Goal: Contribute content

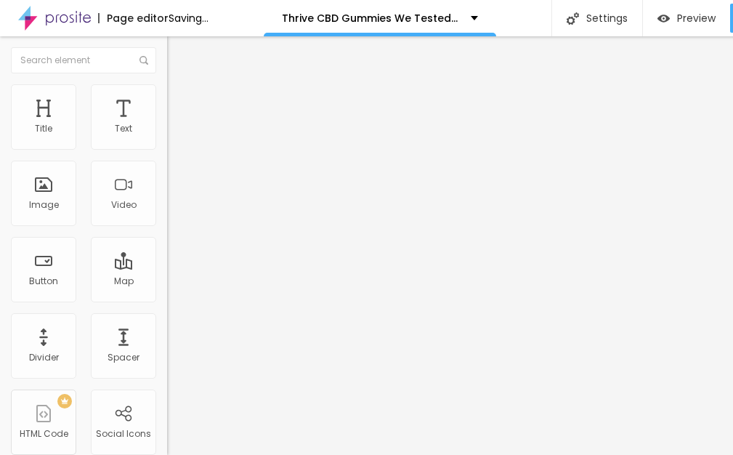
click at [167, 122] on div "Text" at bounding box center [250, 117] width 167 height 9
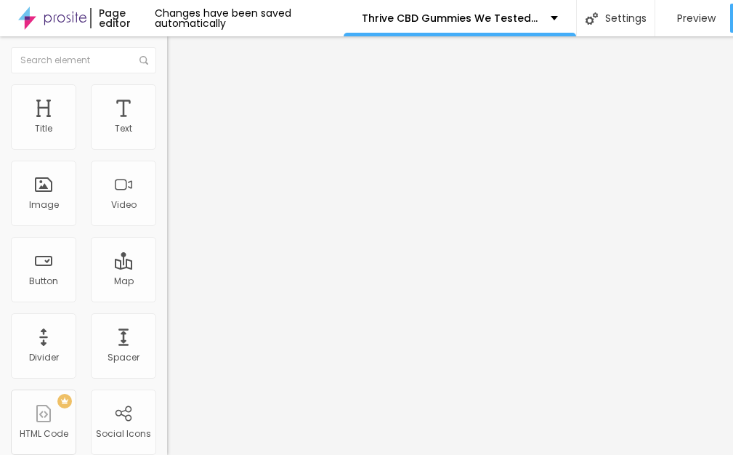
click at [167, 137] on input "entre em contato" at bounding box center [254, 129] width 174 height 15
paste input "Maximus X [DEMOGRAPHIC_DATA][MEDICAL_DATA] [GEOGRAPHIC_DATA] [GEOGRAPHIC_DATA]"
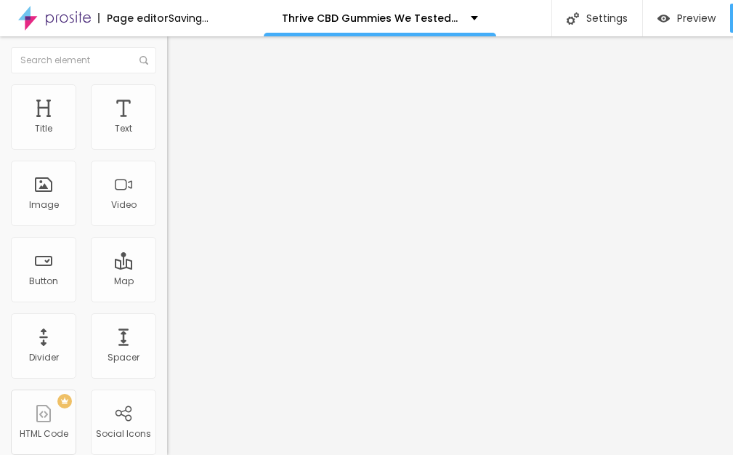
type input "Maximus X [DEMOGRAPHIC_DATA][MEDICAL_DATA] [GEOGRAPHIC_DATA] [GEOGRAPHIC_DATA]"
click at [167, 299] on input "https://" at bounding box center [254, 292] width 174 height 15
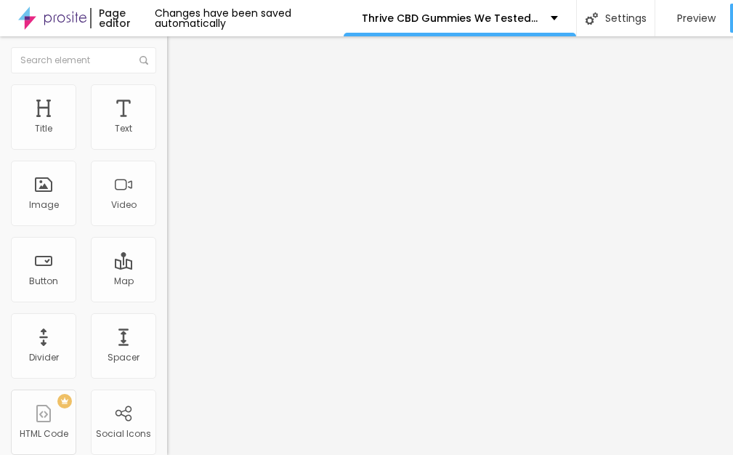
paste input "[DOMAIN_NAME][URL]"
type input "[URL][DOMAIN_NAME]"
click at [167, 137] on input "Maximus X [DEMOGRAPHIC_DATA][MEDICAL_DATA] [GEOGRAPHIC_DATA] [GEOGRAPHIC_DATA]" at bounding box center [254, 129] width 174 height 15
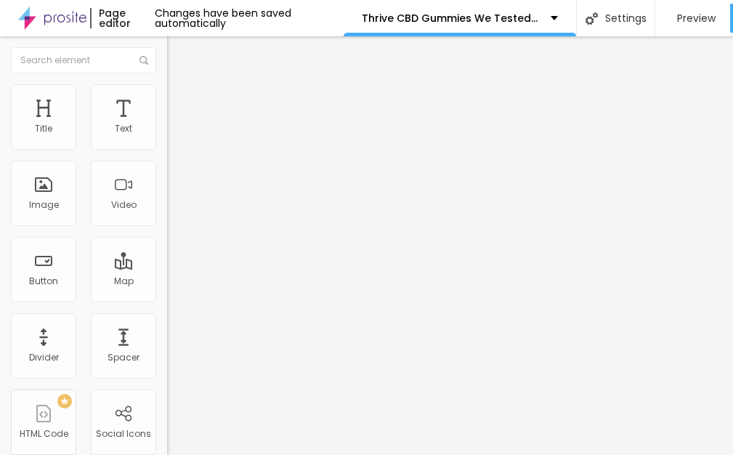
paste input "👇꧁༺✨❗𝐒𝐡𝐨𝐩 𝐍𝐨𝐰❗✨༻꧂👇"
type input "👇꧁༺✨❗𝐒𝐡𝐨𝐩 𝐍𝐨𝐰❗✨༻꧂👇"
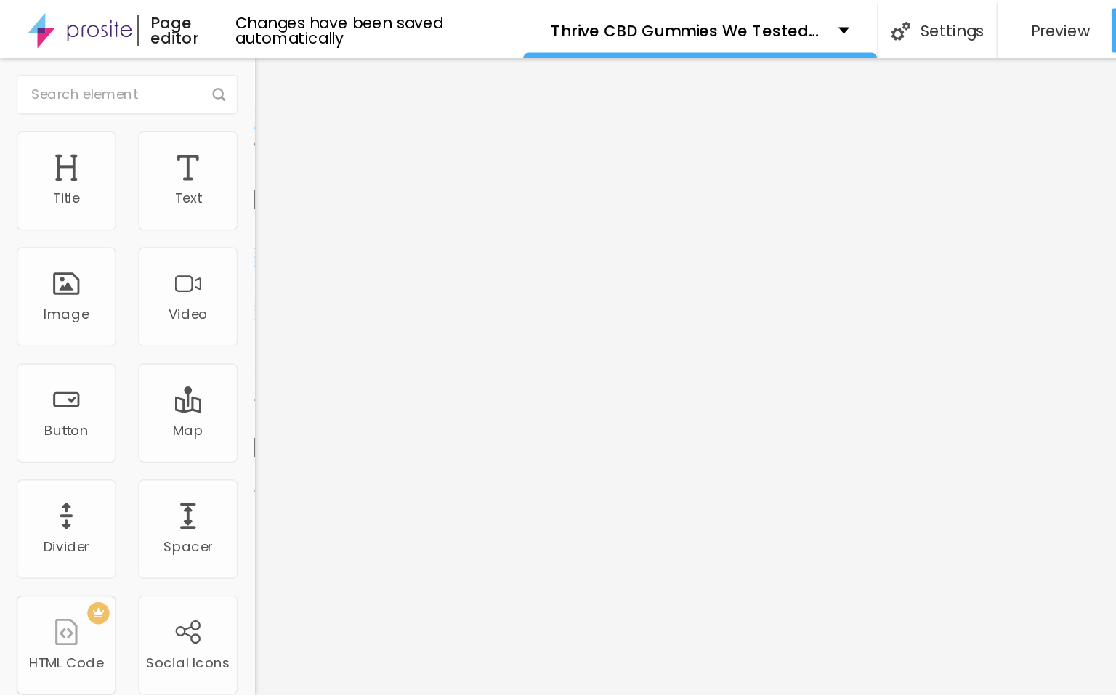
scroll to position [0, 0]
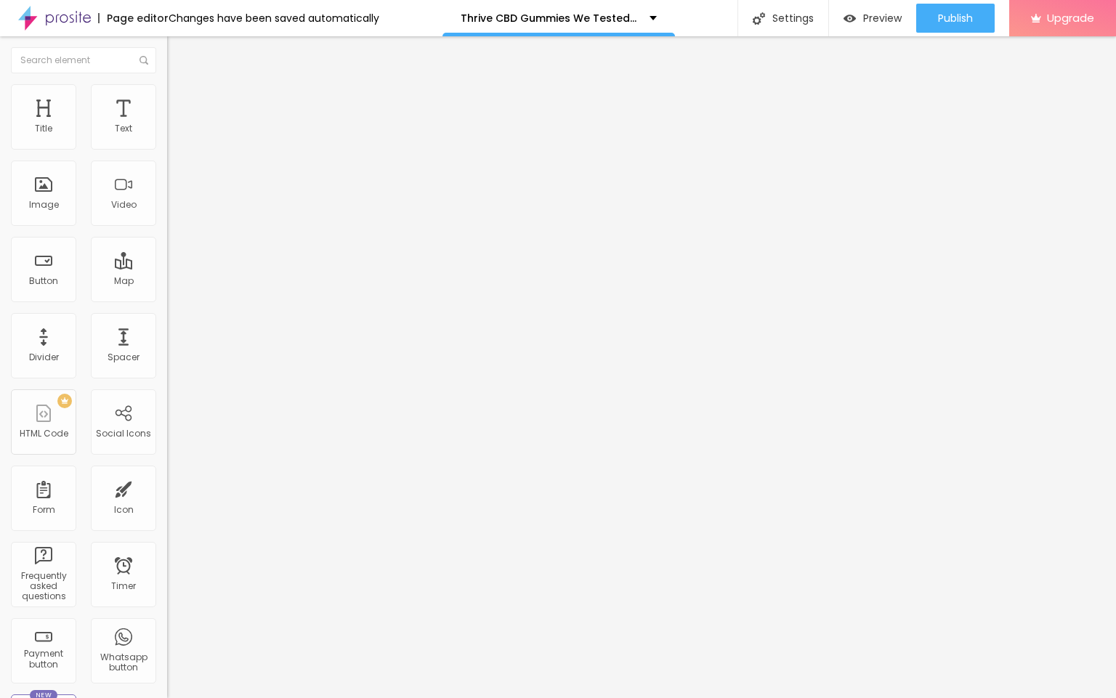
click at [167, 125] on span "Change image" at bounding box center [206, 119] width 78 height 12
click at [167, 298] on input "https://" at bounding box center [254, 290] width 174 height 15
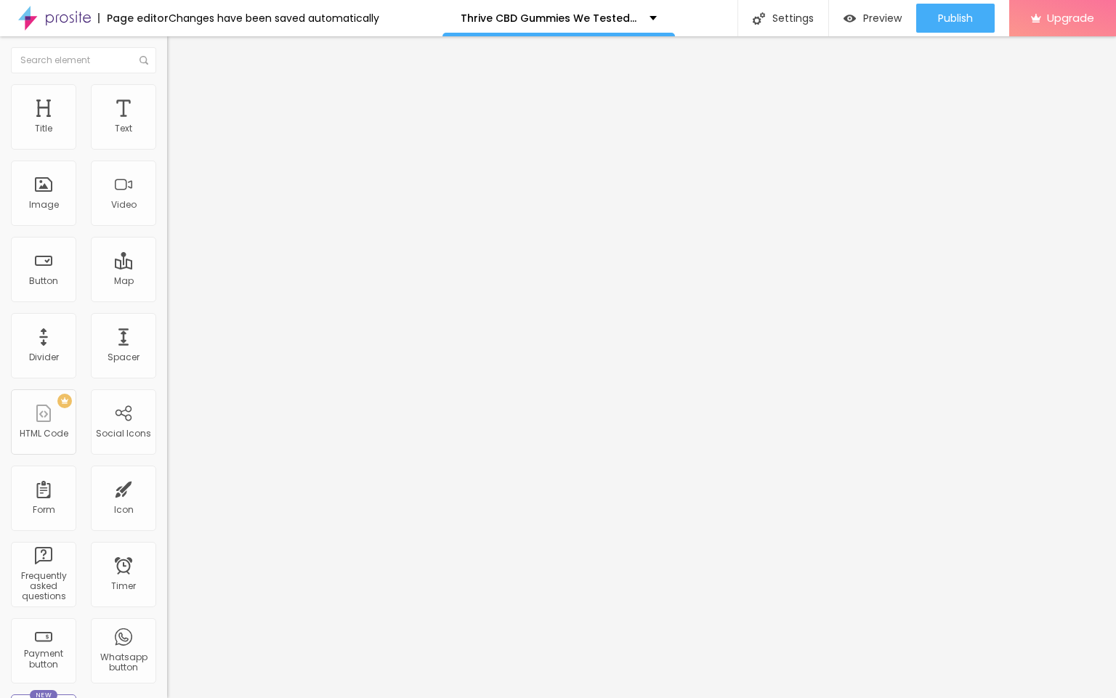
paste input "[DOMAIN_NAME][URL]"
type input "[URL][DOMAIN_NAME]"
click at [167, 298] on input "[URL][DOMAIN_NAME]" at bounding box center [254, 290] width 174 height 15
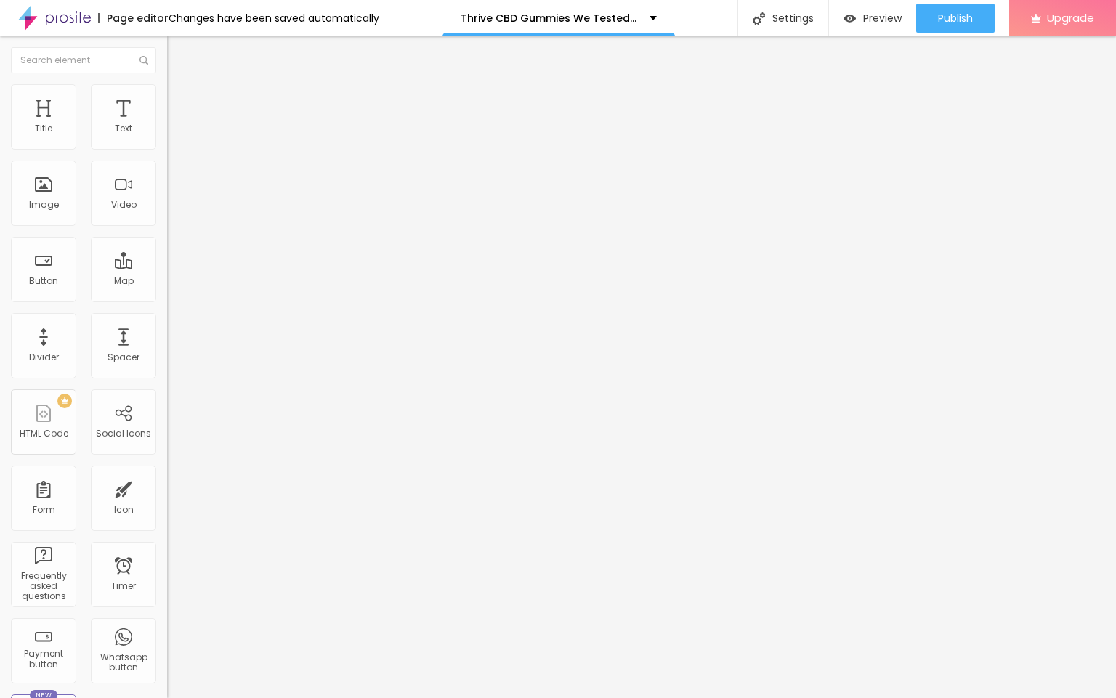
click at [167, 298] on input "[URL][DOMAIN_NAME]" at bounding box center [254, 290] width 174 height 15
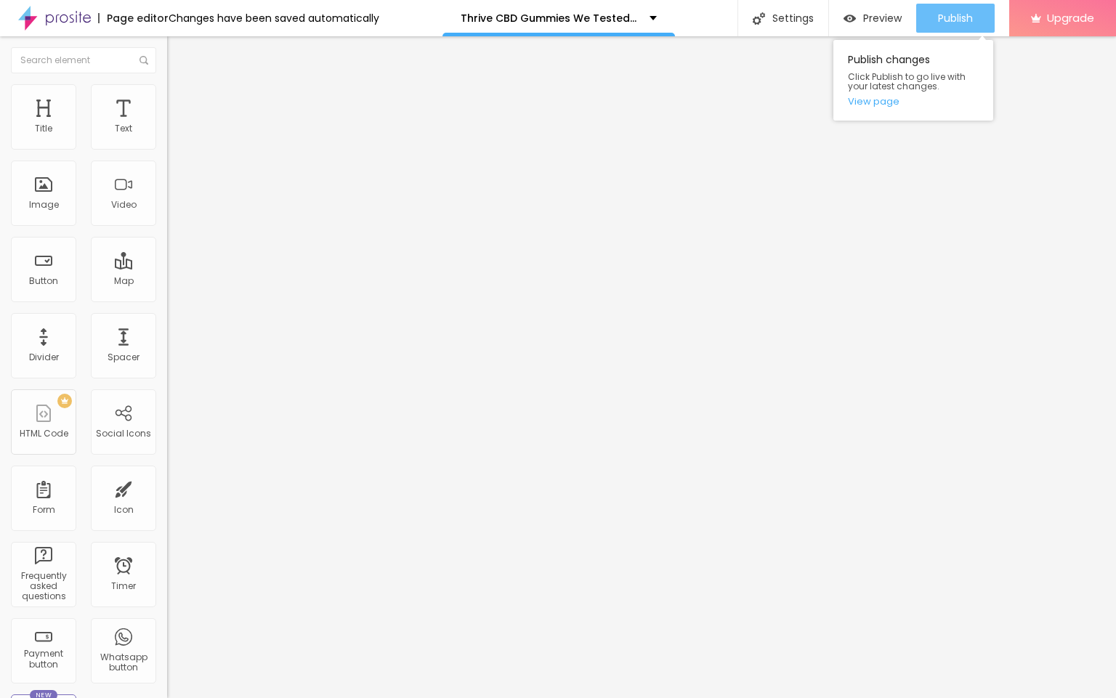
click at [733, 25] on div "Publish" at bounding box center [955, 18] width 35 height 29
click at [53, 13] on img at bounding box center [54, 18] width 73 height 36
